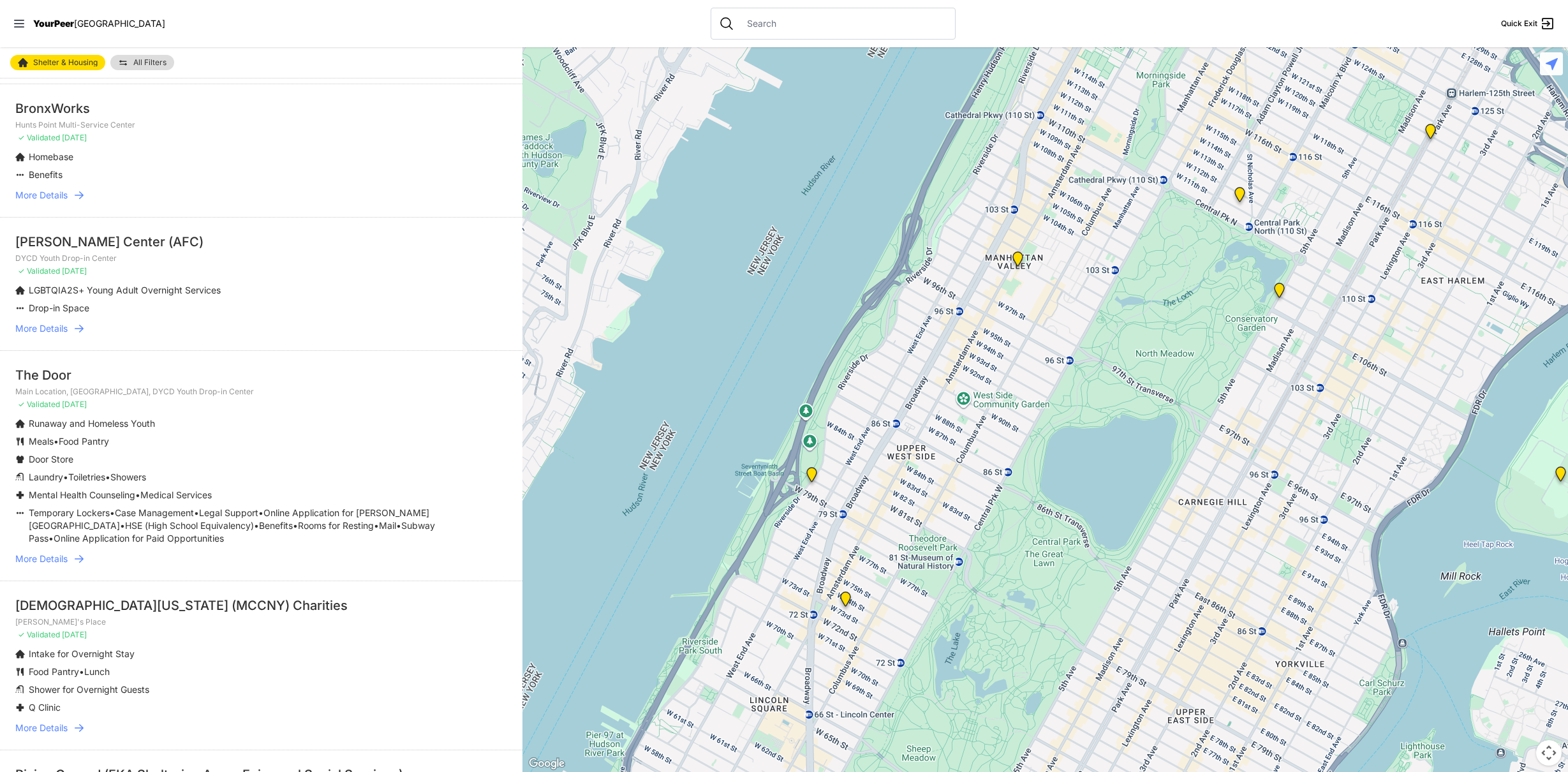
scroll to position [679, 0]
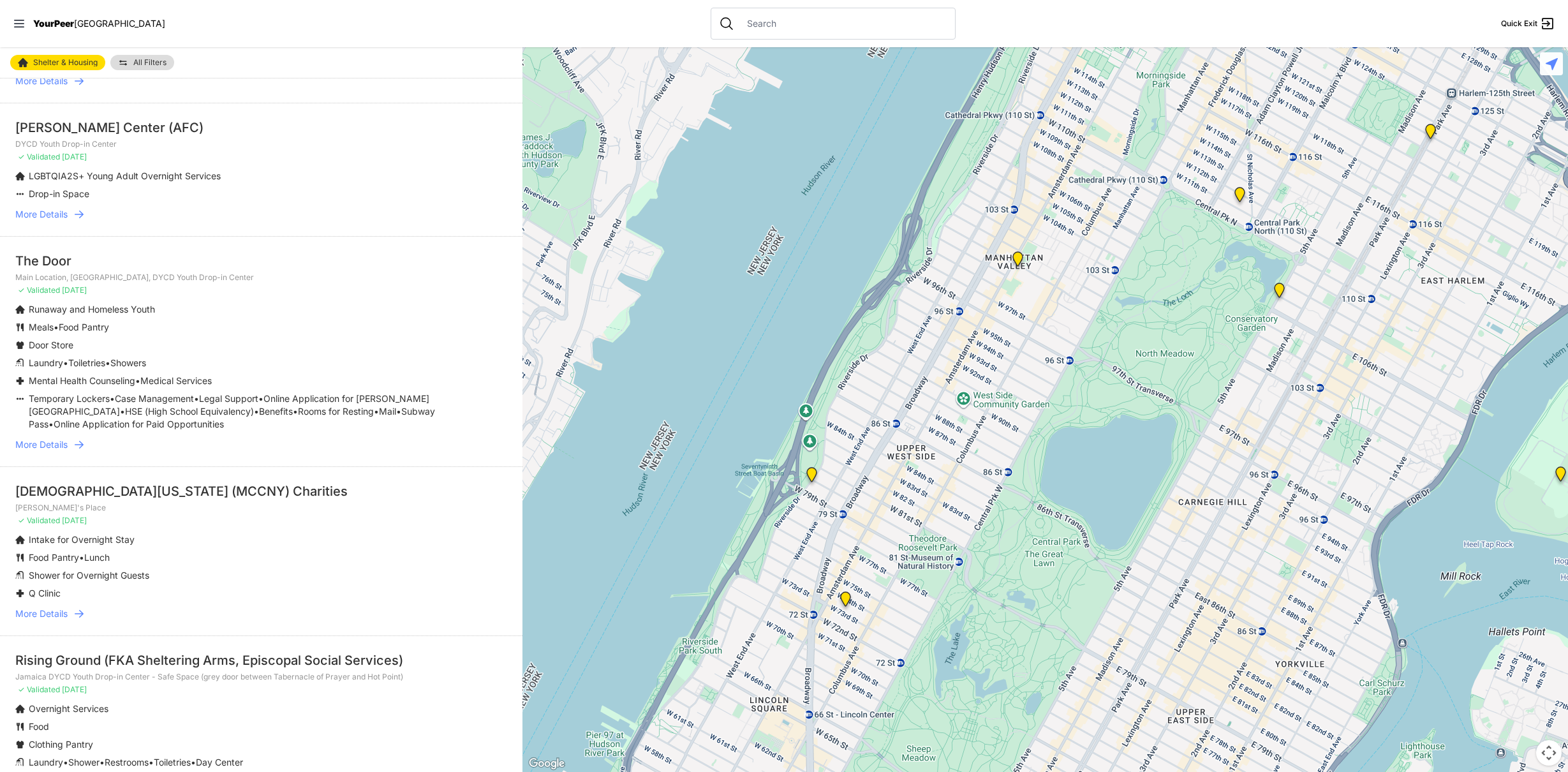
click at [66, 449] on span "More Details" at bounding box center [42, 444] width 52 height 13
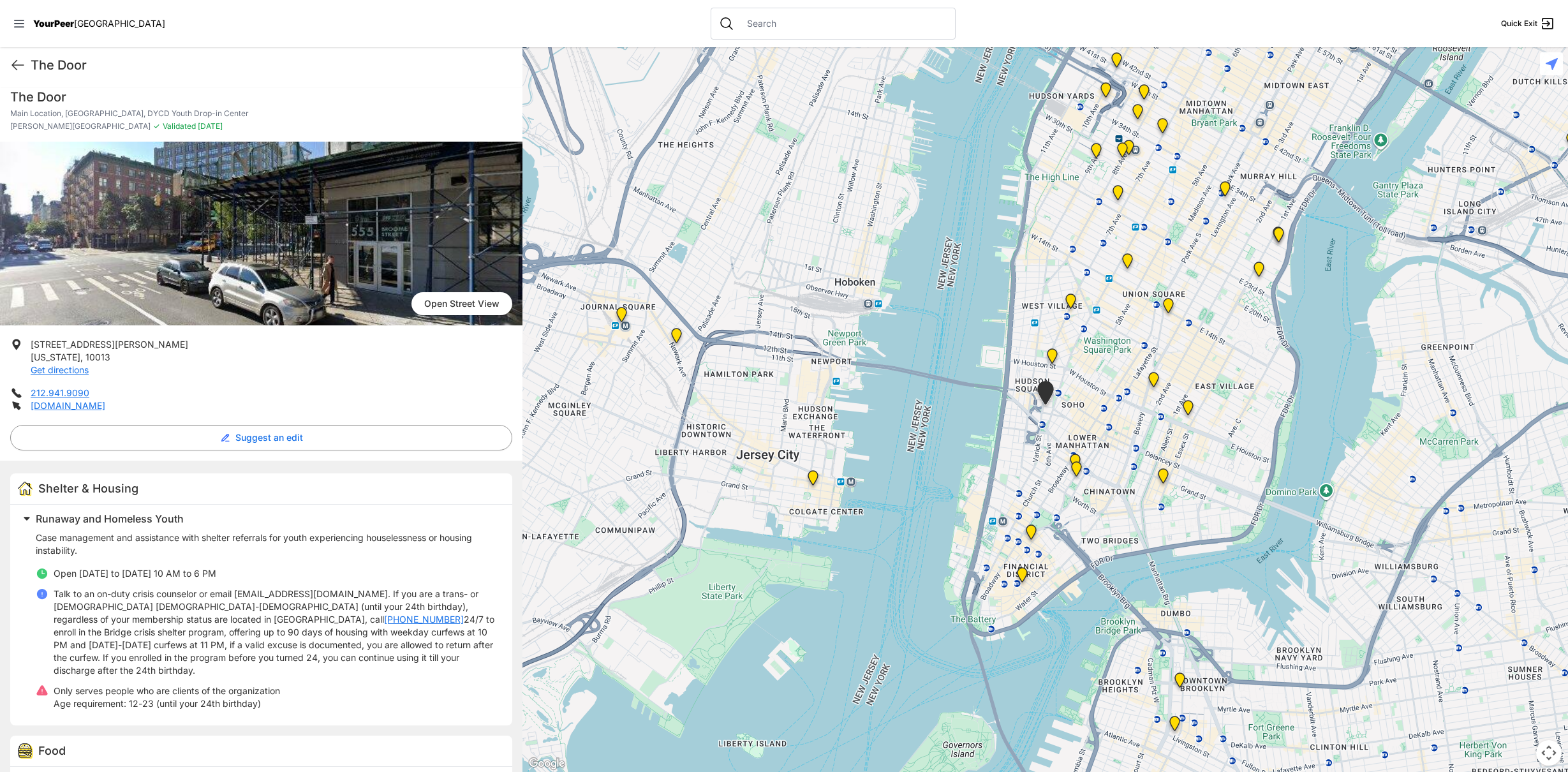
scroll to position [255, 0]
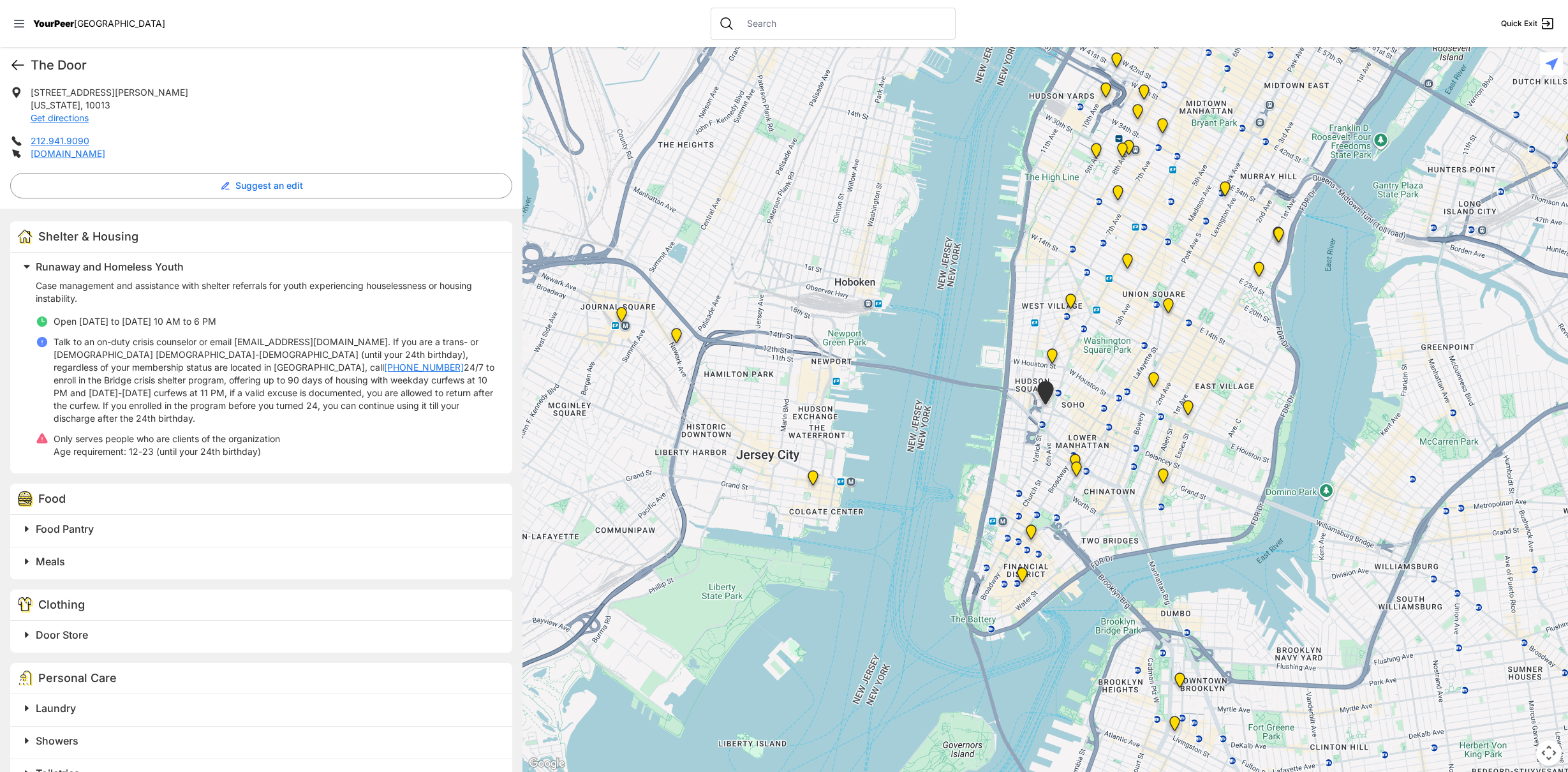
click at [16, 67] on icon at bounding box center [18, 65] width 16 height 16
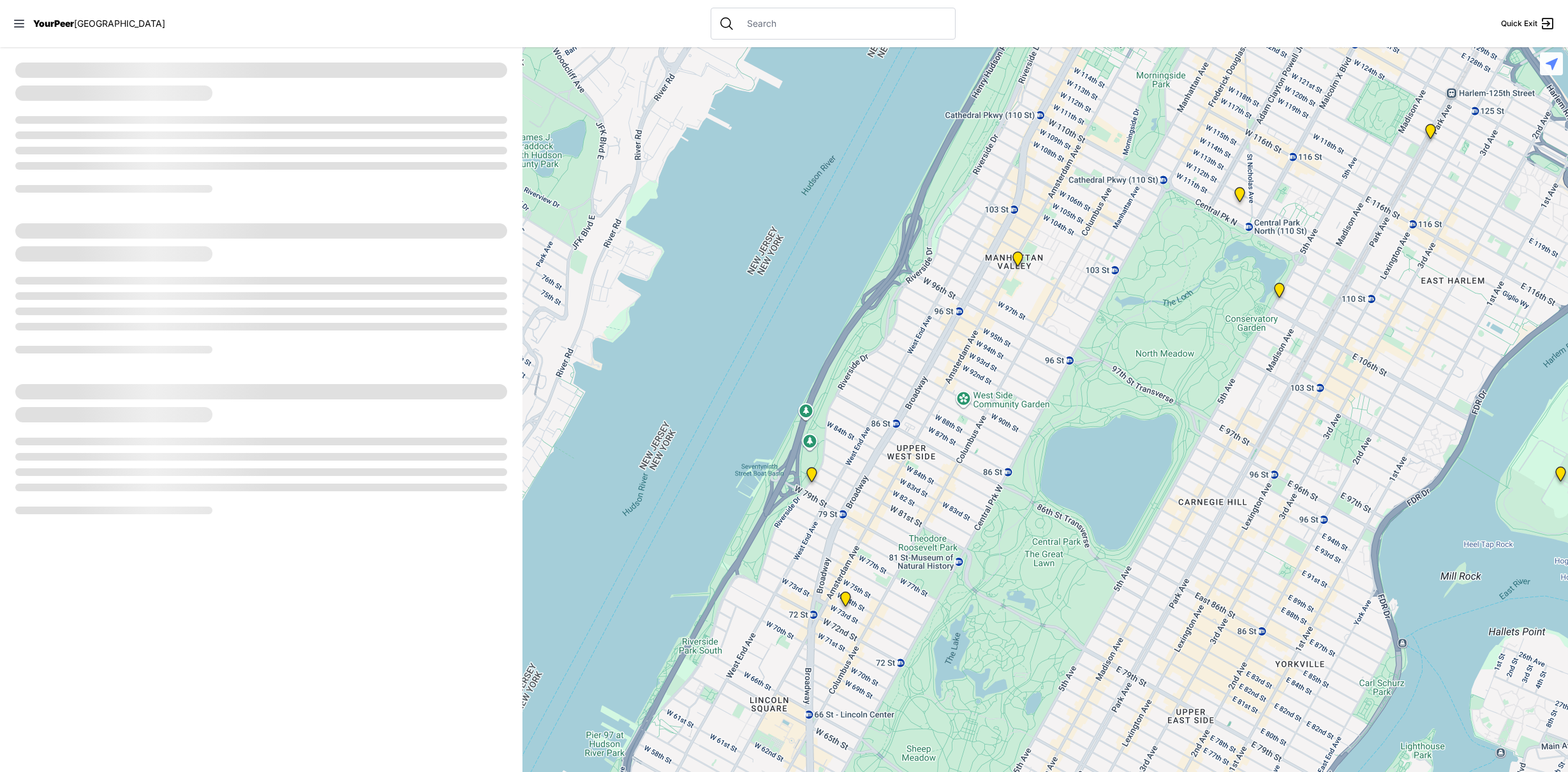
select select "recentlyUpdated"
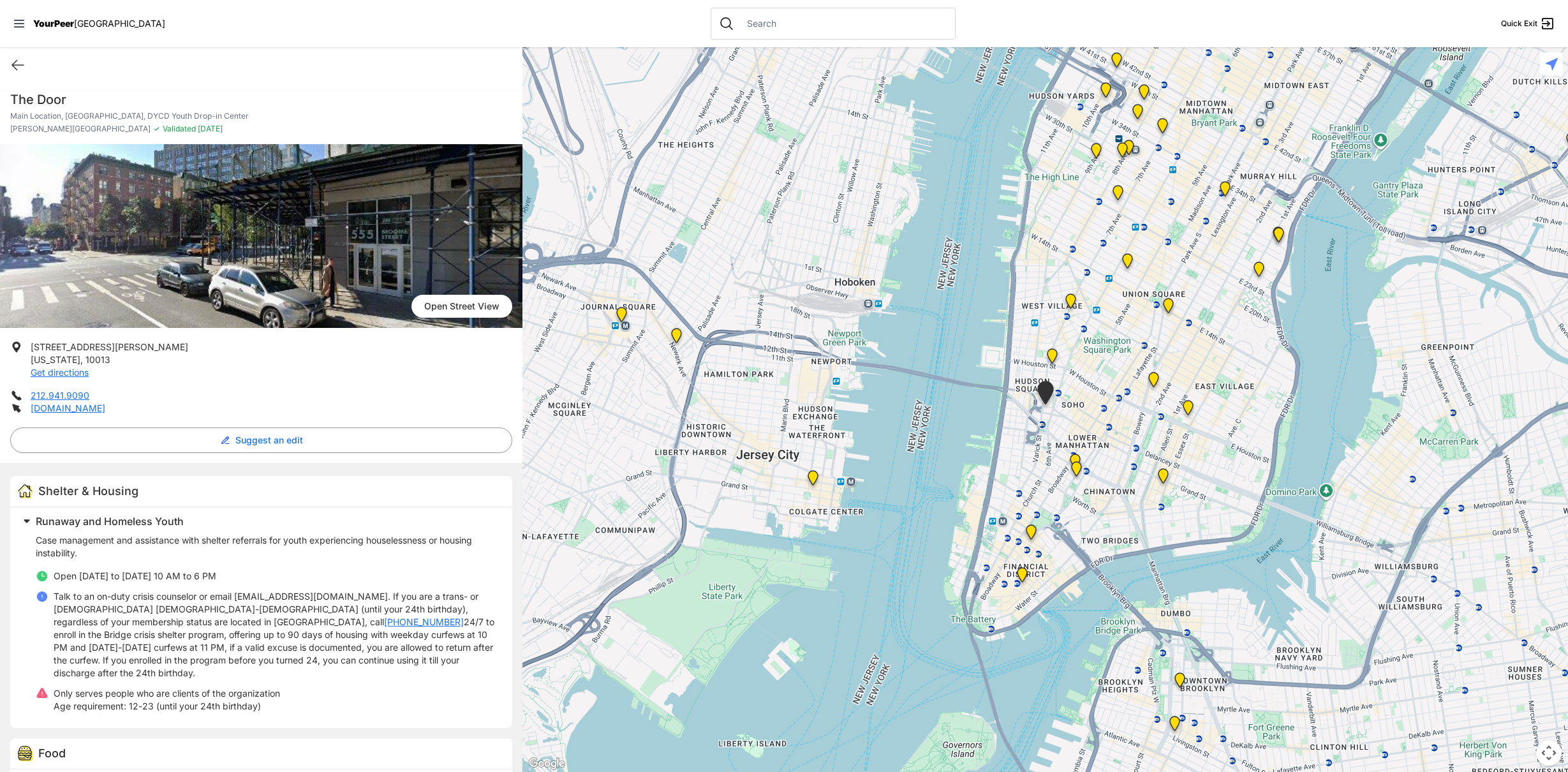
select select "recentlyUpdated"
